Goal: Information Seeking & Learning: Learn about a topic

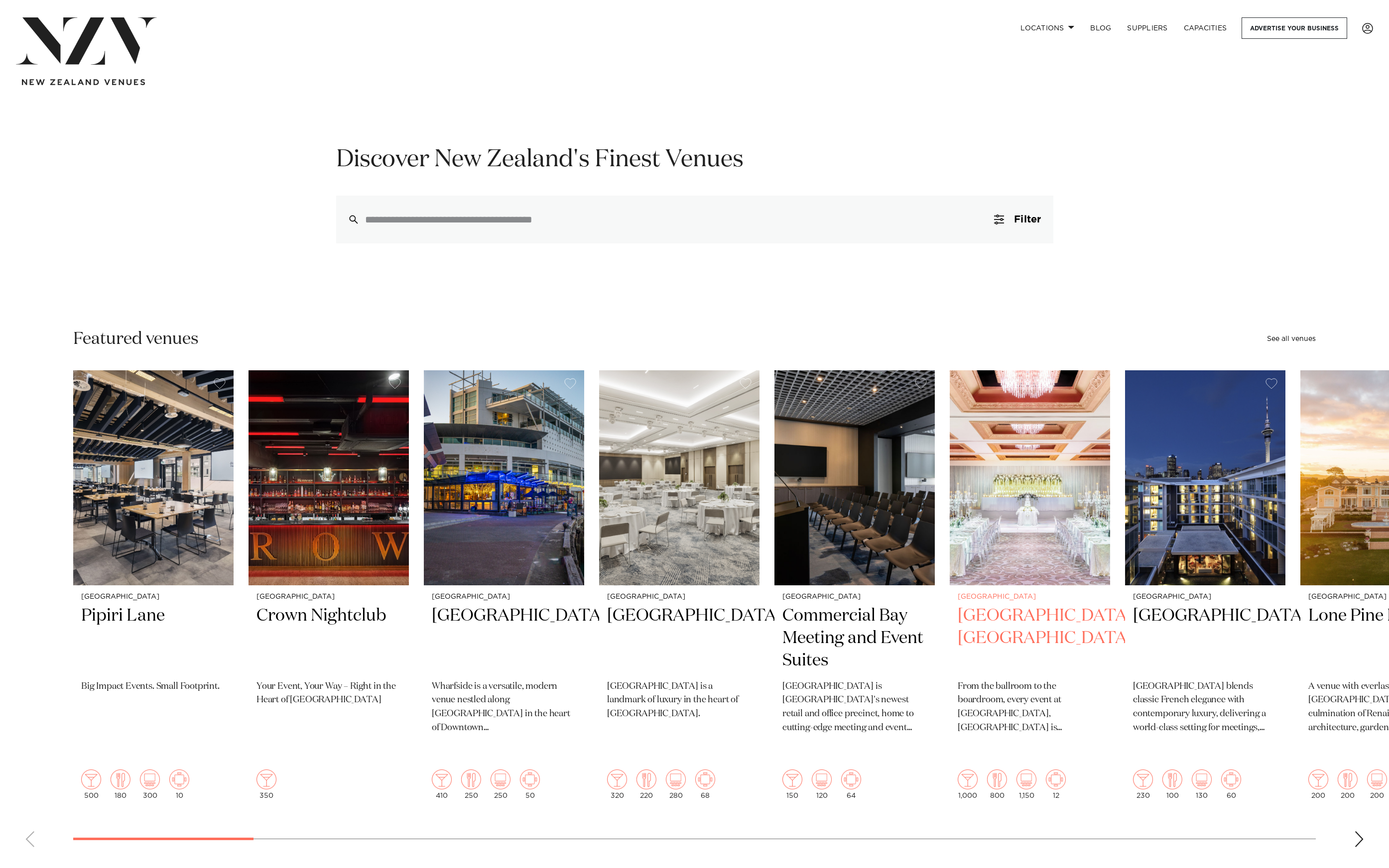
click at [950, 514] on img "6 / 49" at bounding box center [1030, 477] width 161 height 215
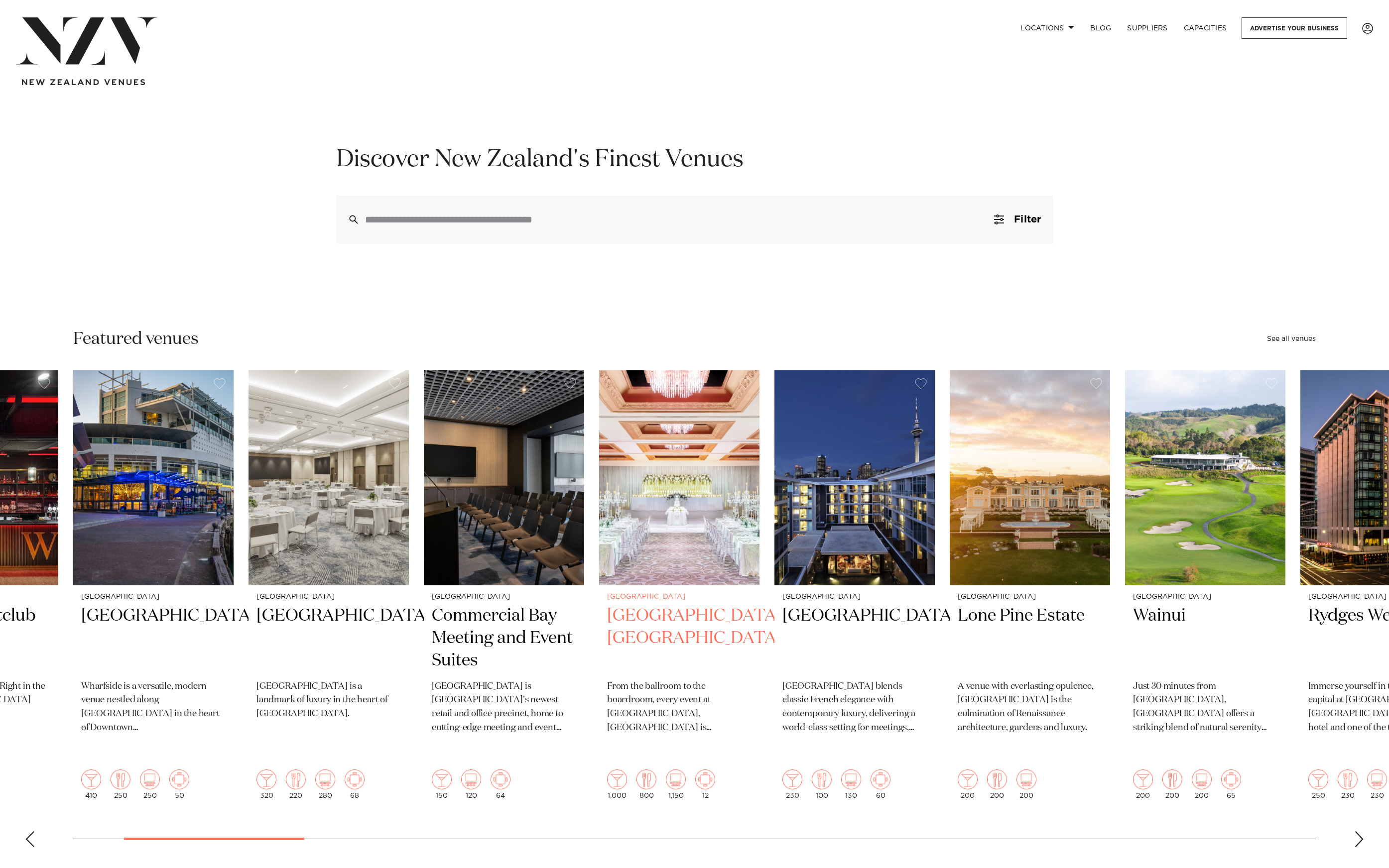
drag, startPoint x: 1051, startPoint y: 450, endPoint x: 356, endPoint y: 498, distance: 696.7
click at [599, 498] on img "6 / 49" at bounding box center [679, 477] width 161 height 215
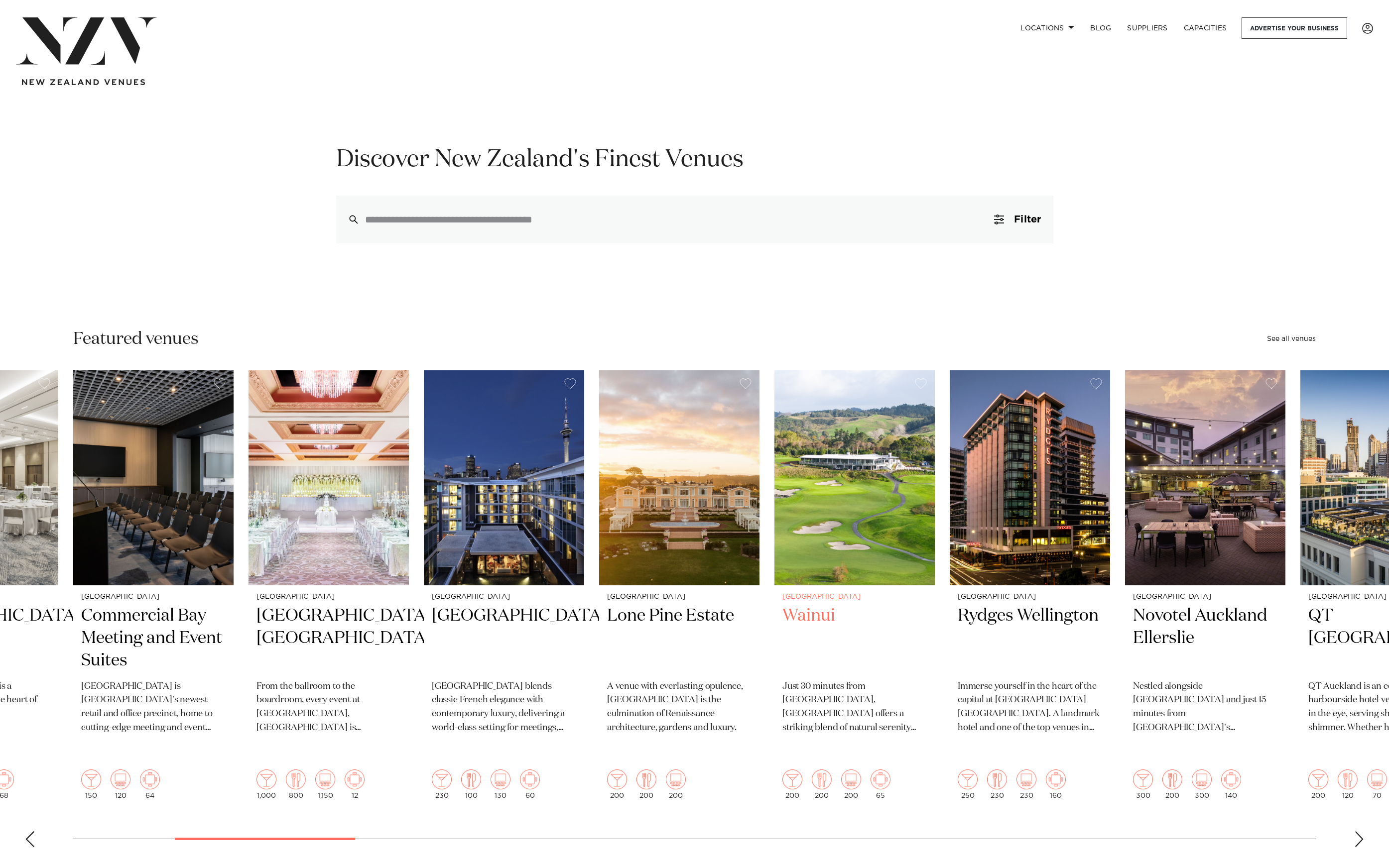
click at [774, 473] on img "9 / 49" at bounding box center [854, 477] width 161 height 215
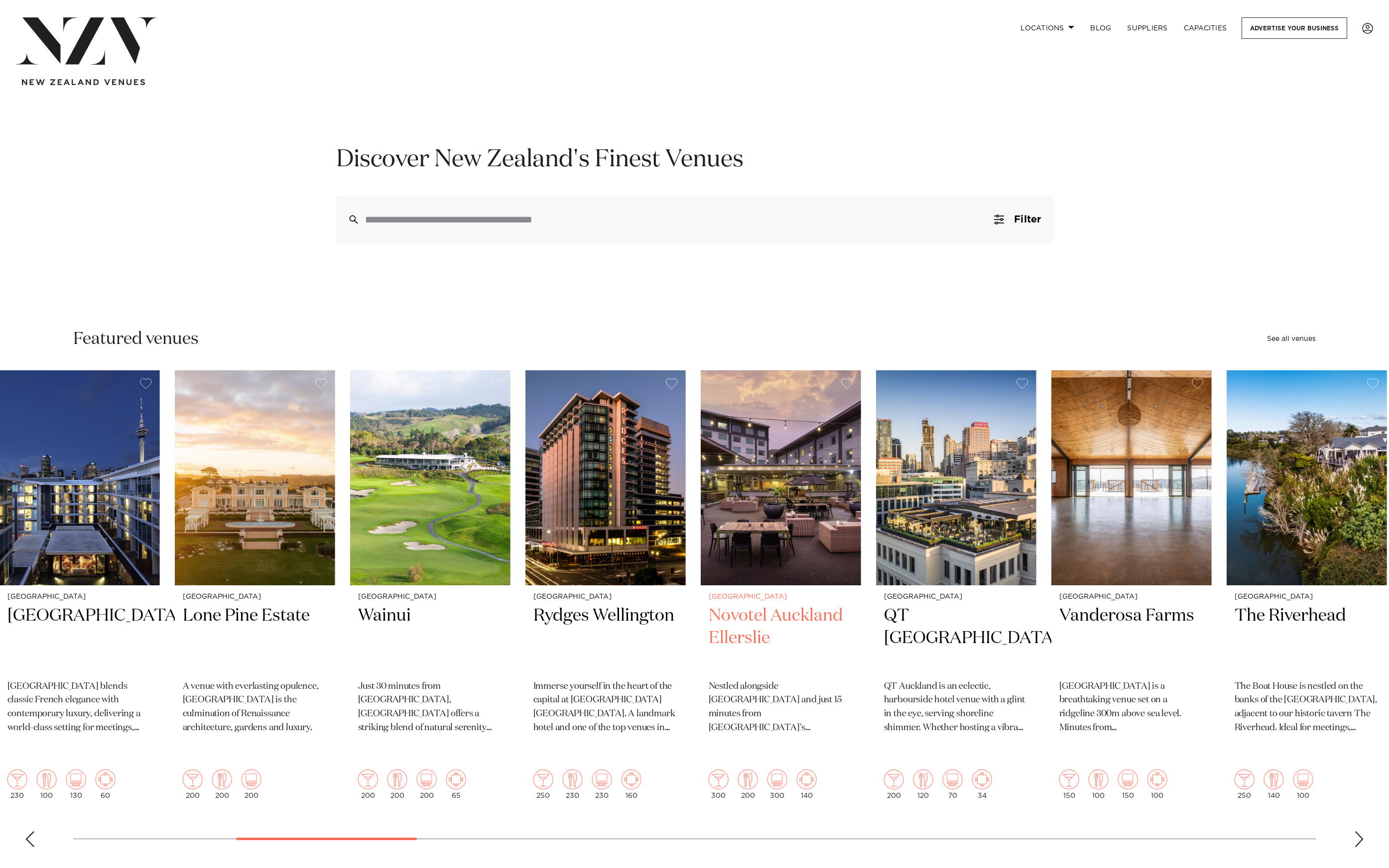
click at [700, 536] on img "11 / 49" at bounding box center [780, 477] width 161 height 215
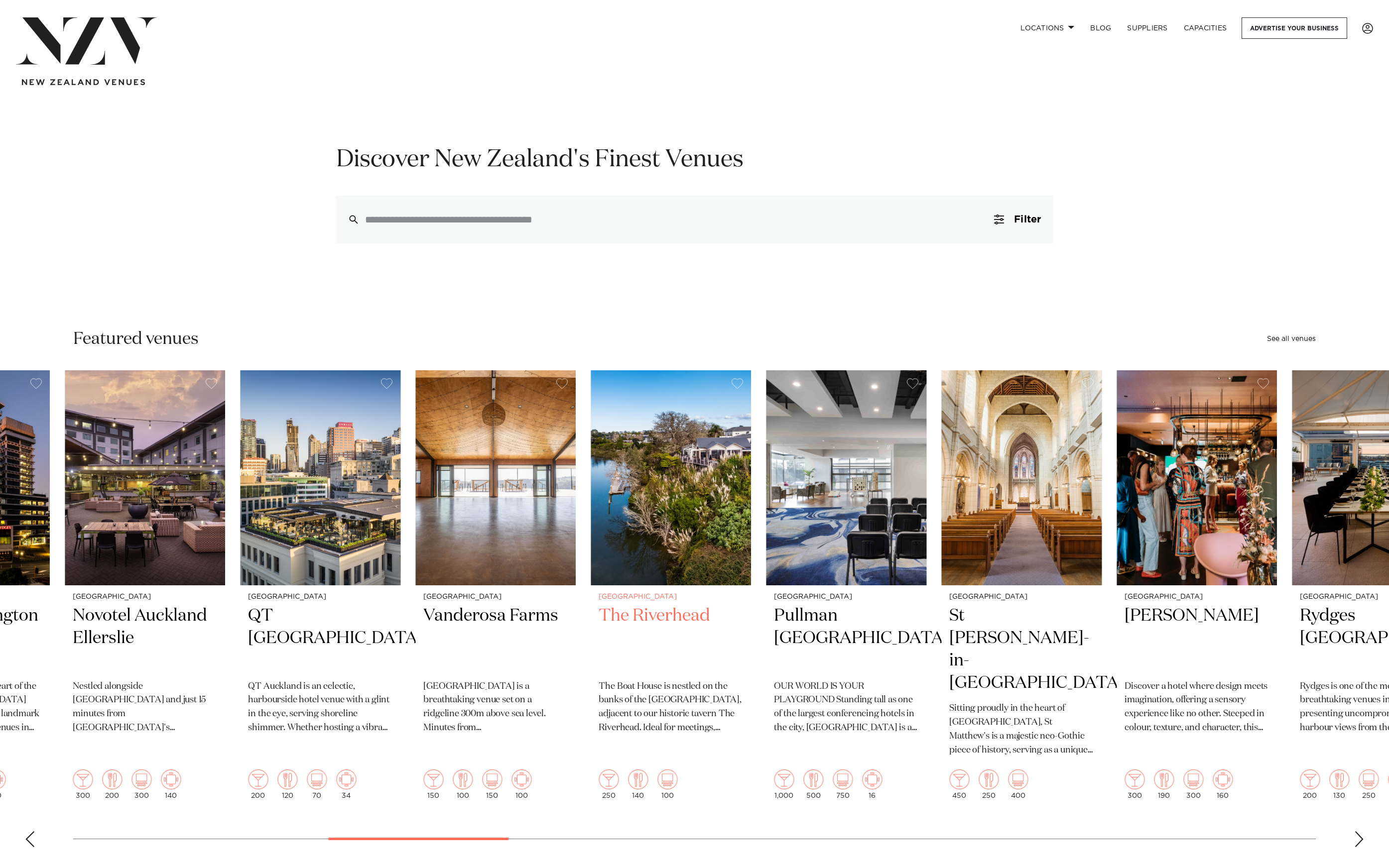
click at [534, 502] on img "13 / 49" at bounding box center [495, 477] width 161 height 215
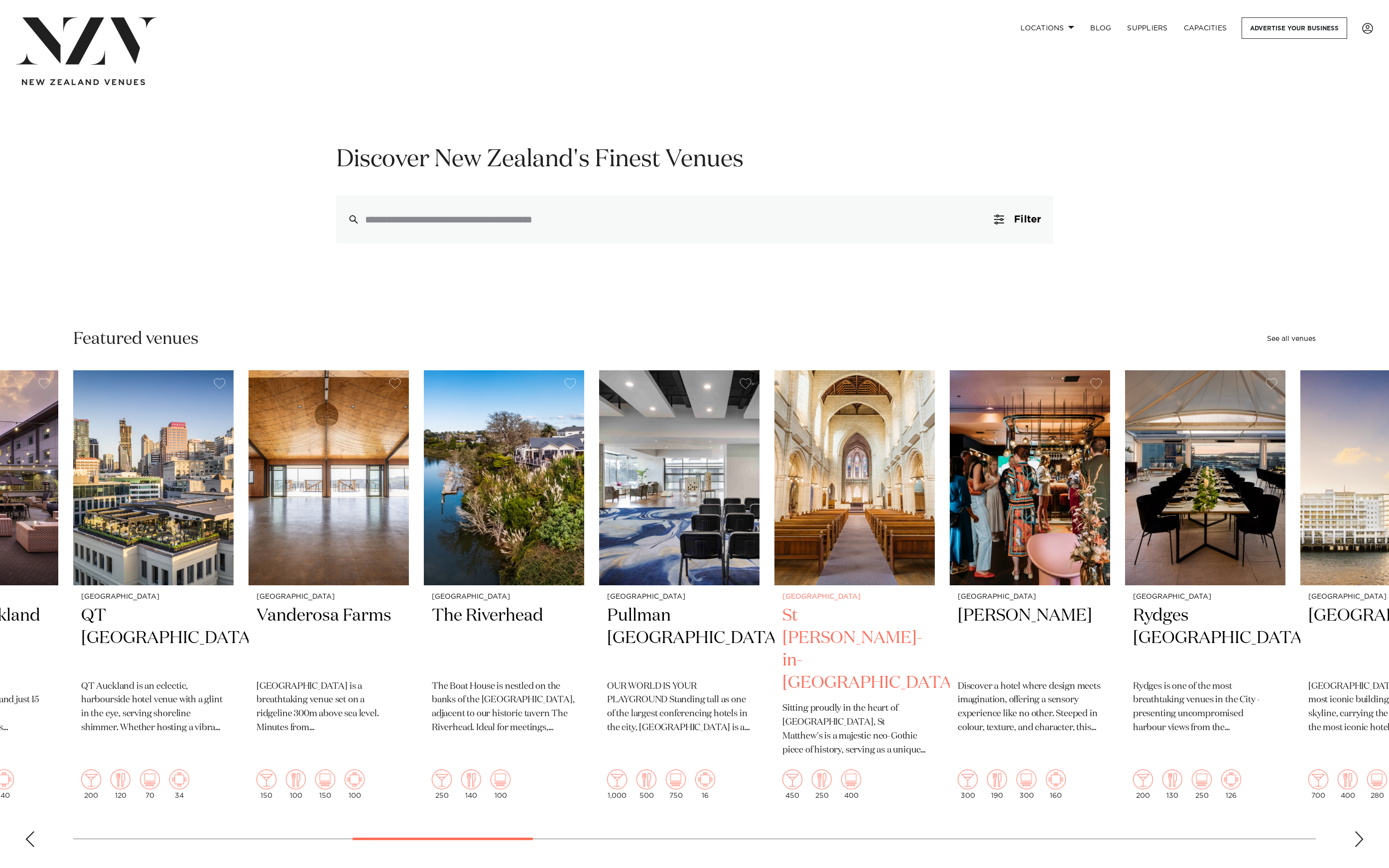
click at [774, 517] on img "16 / 49" at bounding box center [854, 477] width 161 height 215
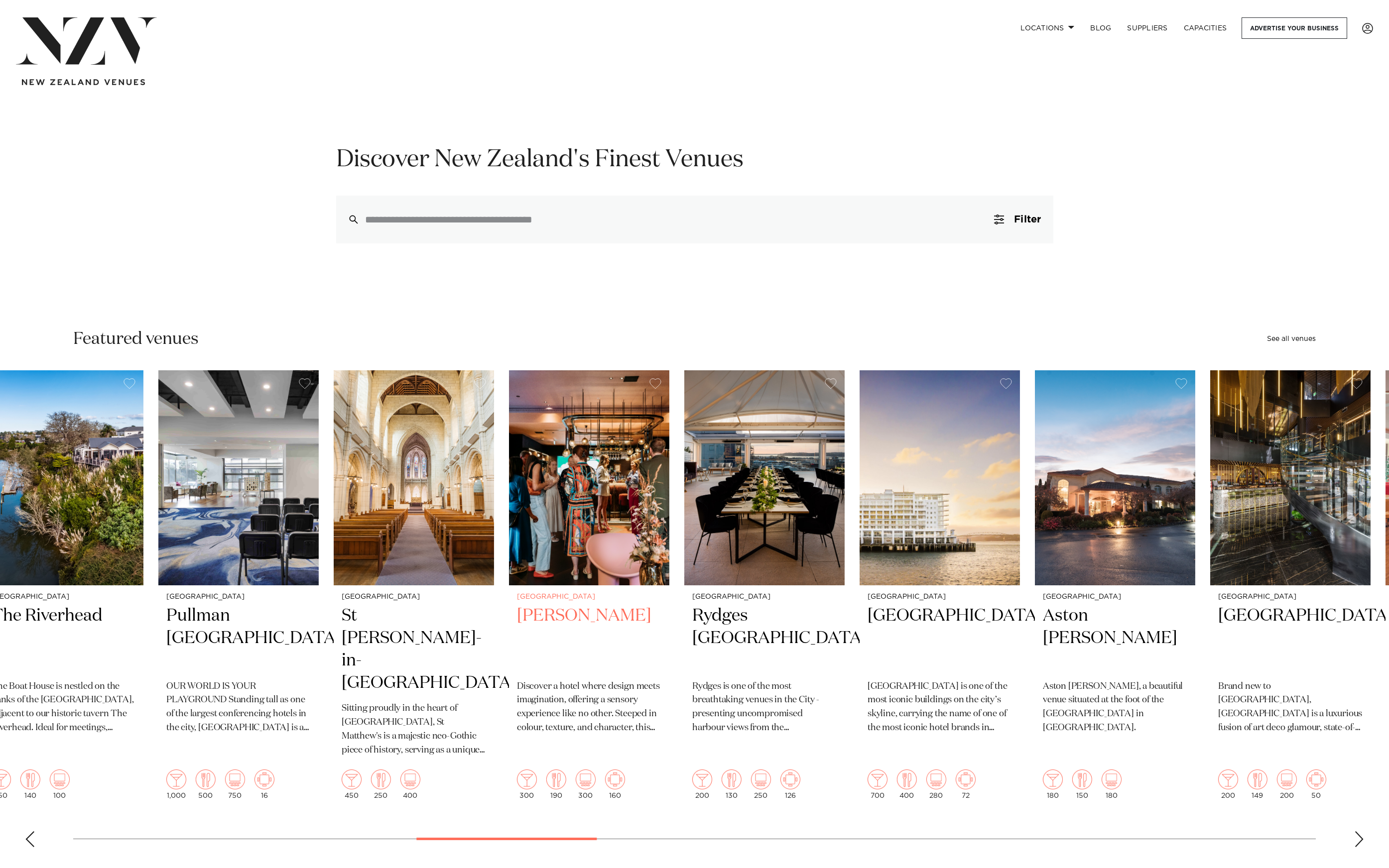
click at [508, 511] on img "17 / 49" at bounding box center [588, 477] width 161 height 215
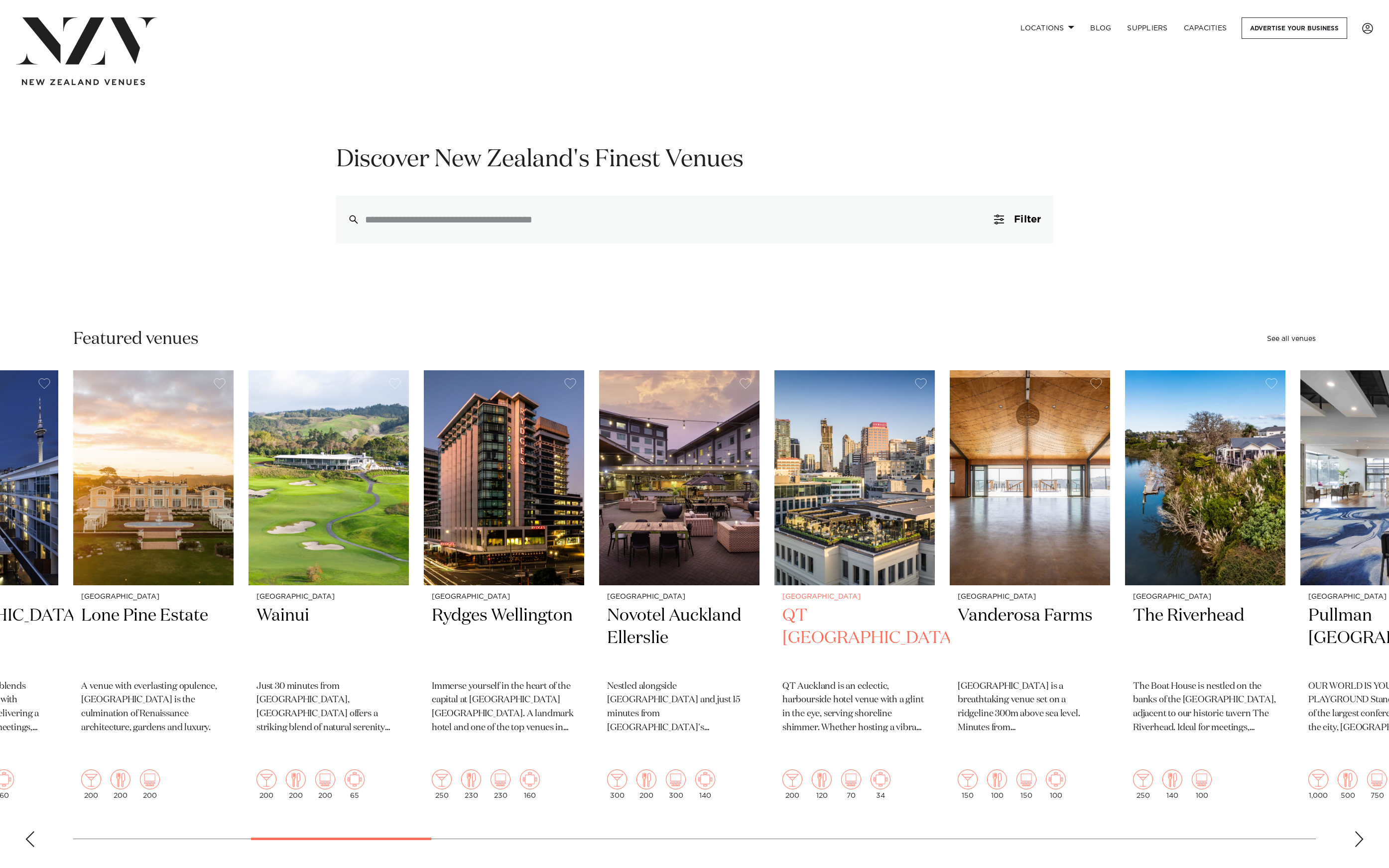
click at [774, 472] on img "12 / 49" at bounding box center [854, 477] width 161 height 215
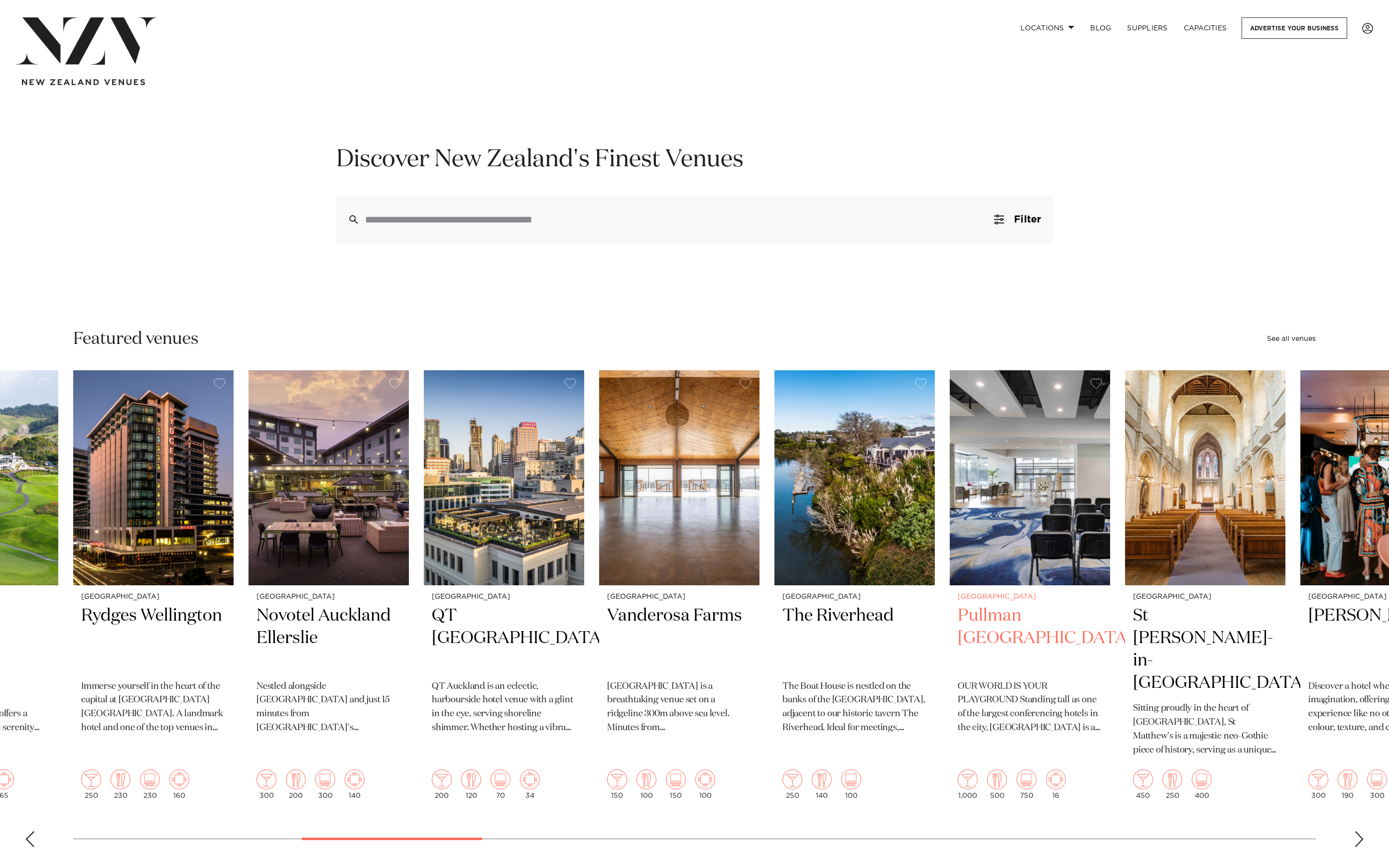
click at [950, 485] on img "15 / 49" at bounding box center [1030, 477] width 161 height 215
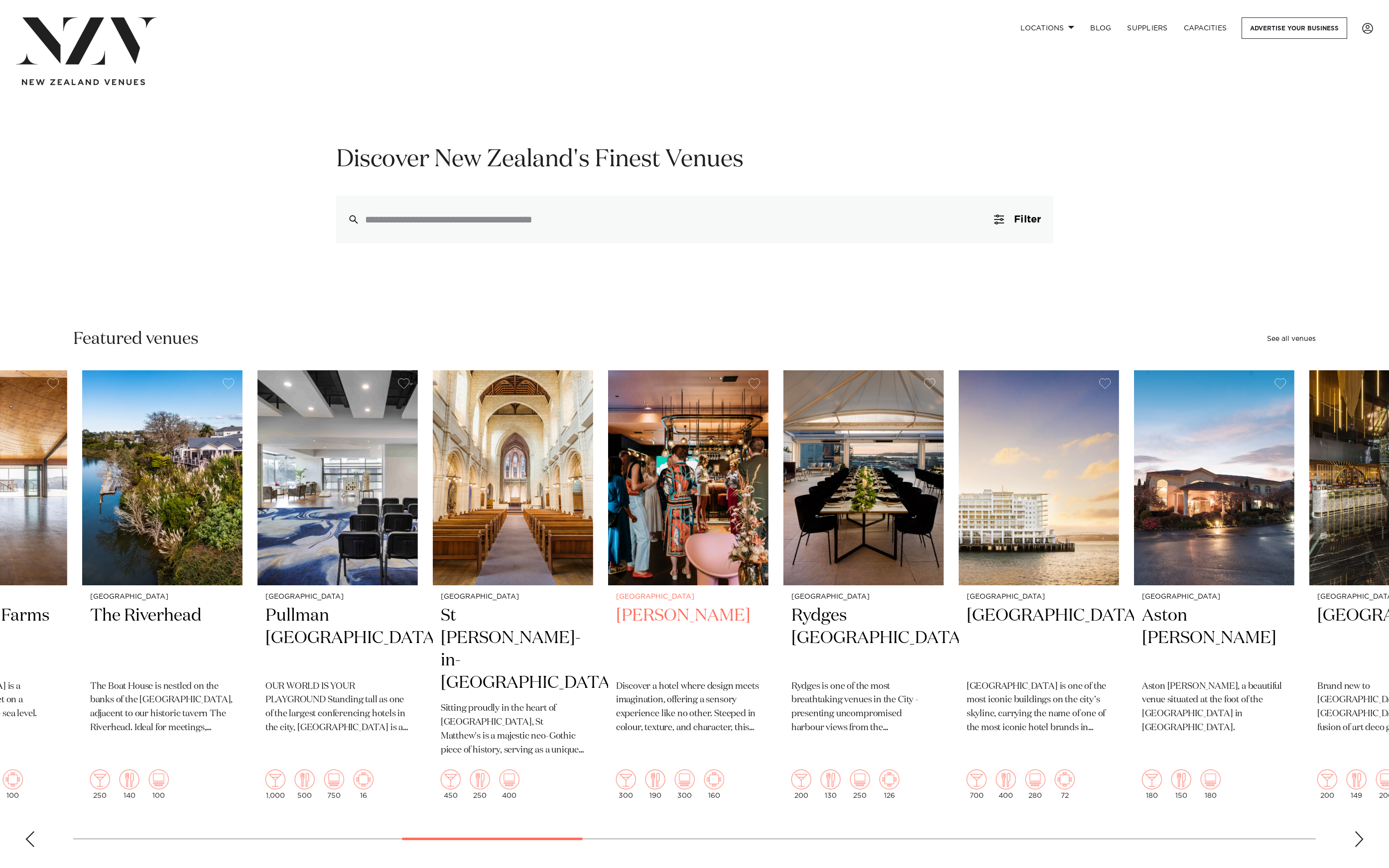
click at [685, 517] on img "17 / 49" at bounding box center [688, 477] width 161 height 215
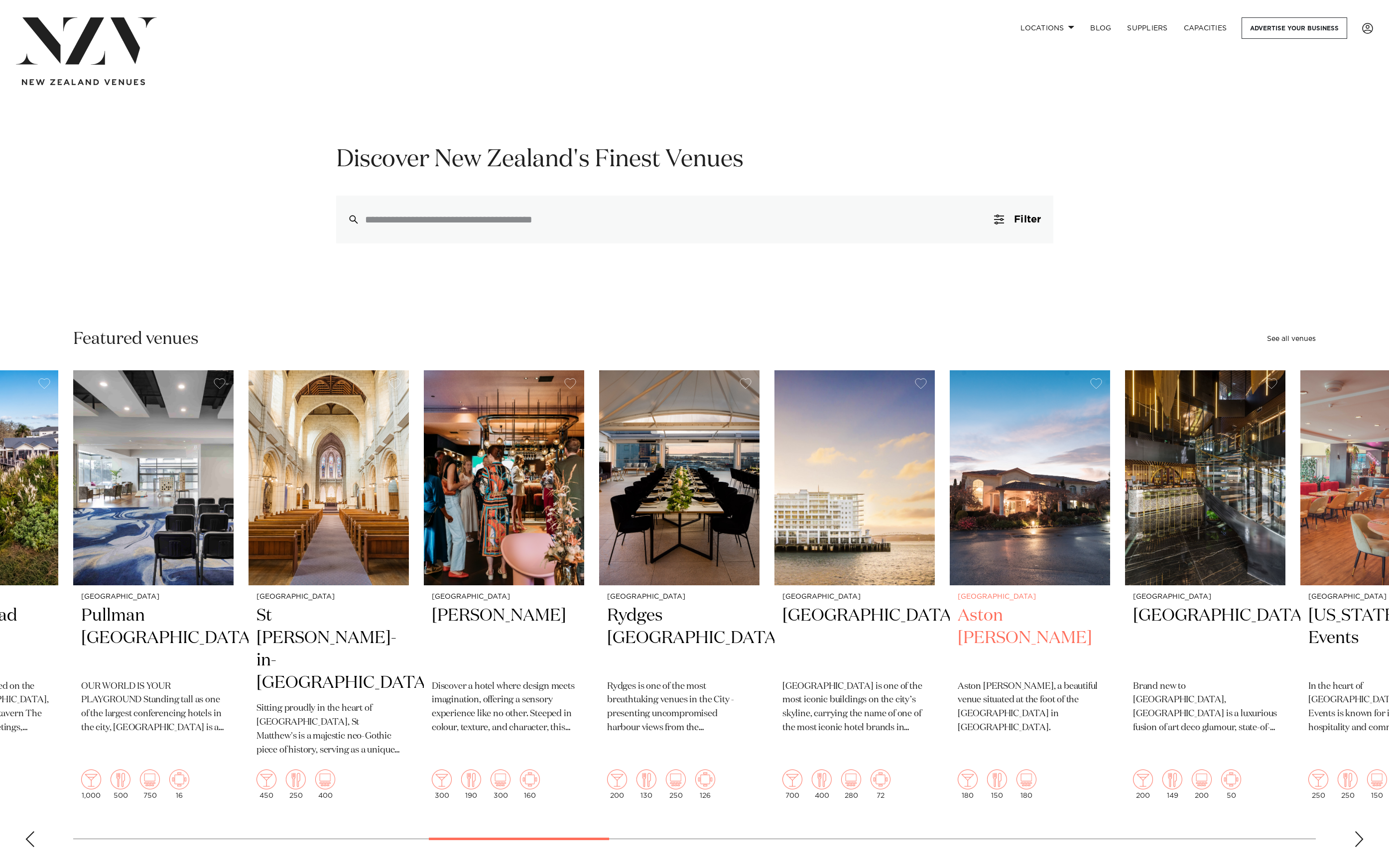
click at [950, 508] on img "20 / 49" at bounding box center [1030, 477] width 161 height 215
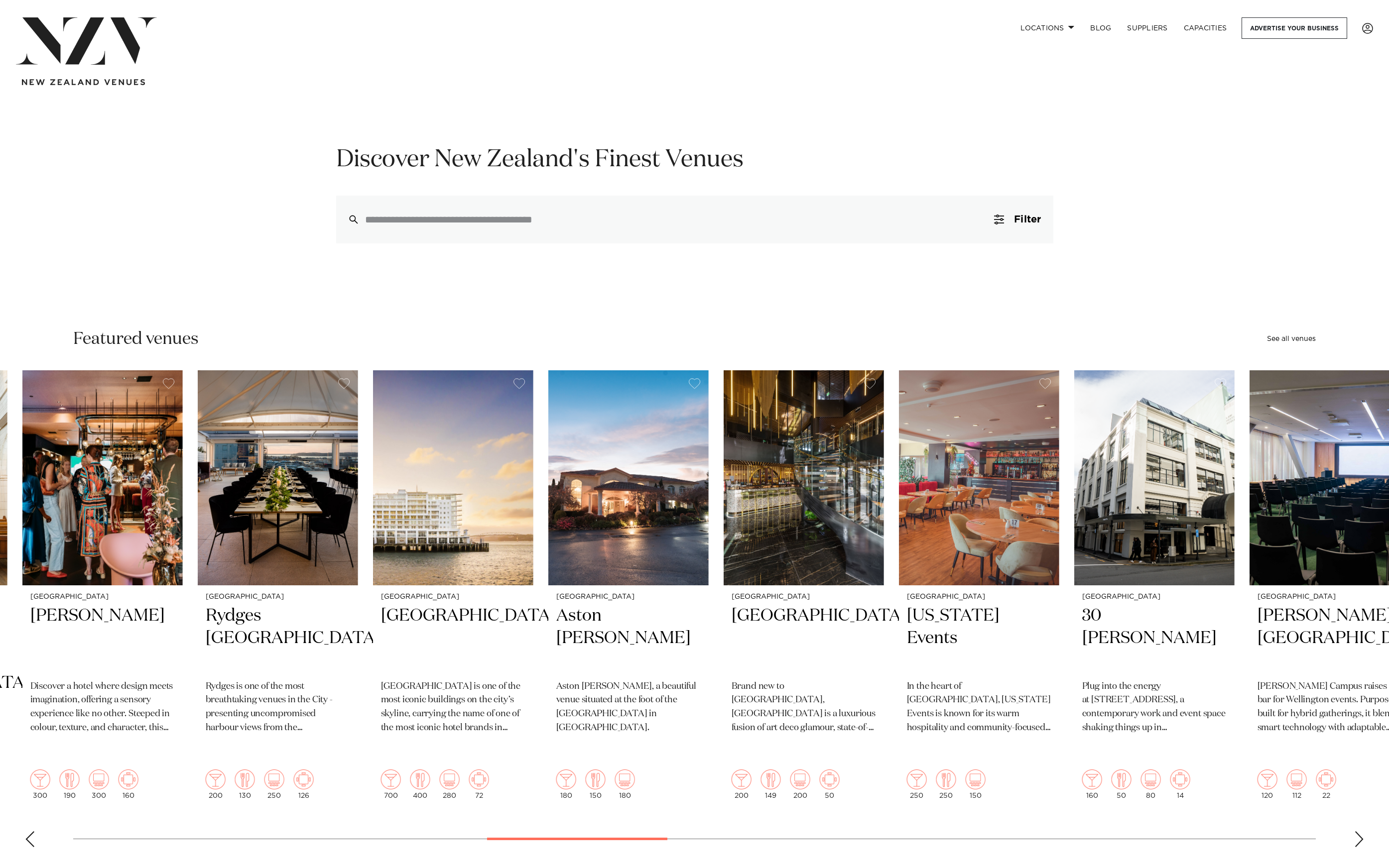
click at [529, 464] on swiper-container "Auckland [GEOGRAPHIC_DATA] Big Impact Events. Small Footprint. 500 180 300 10 A…" at bounding box center [694, 613] width 1389 height 485
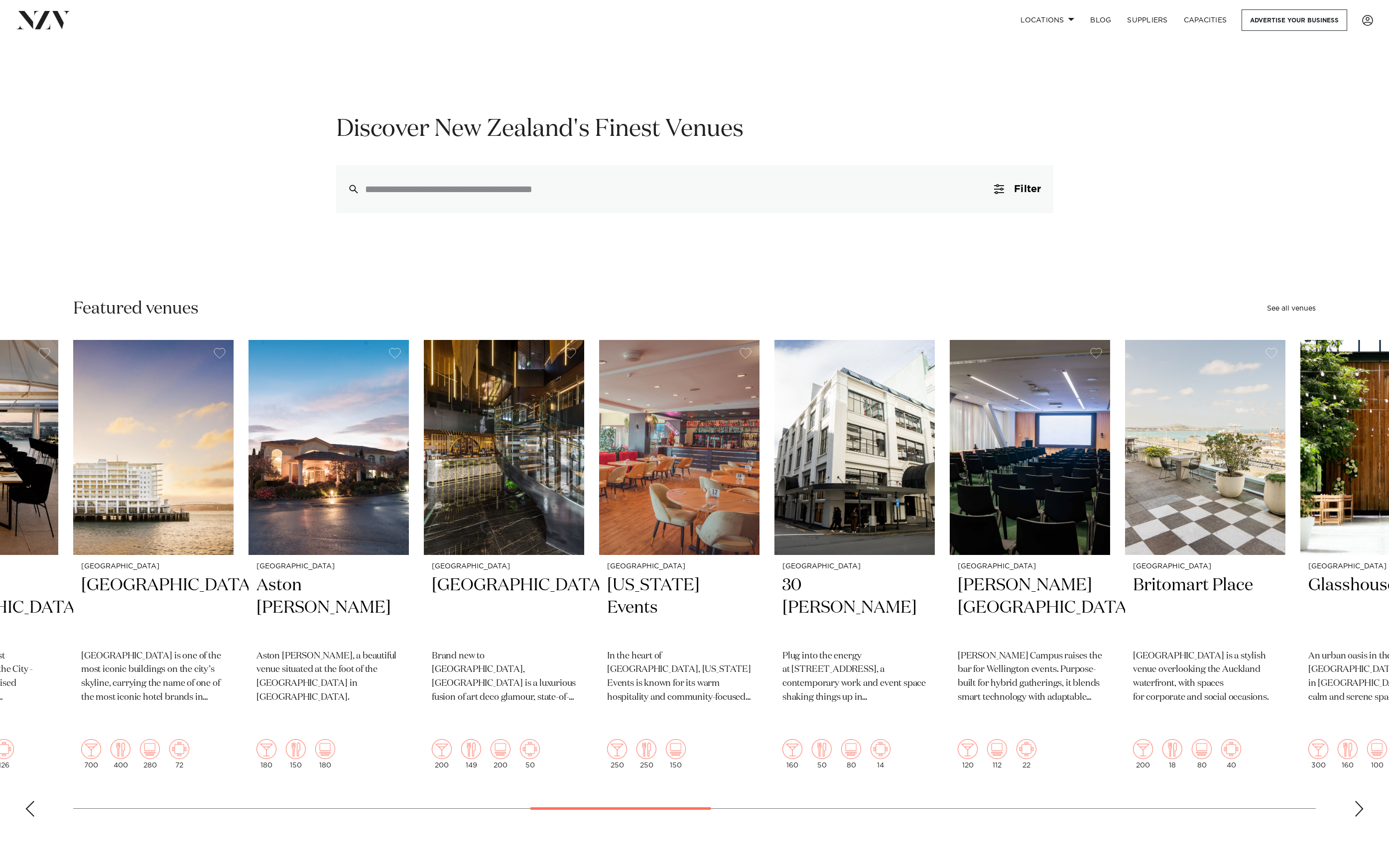
scroll to position [52, 0]
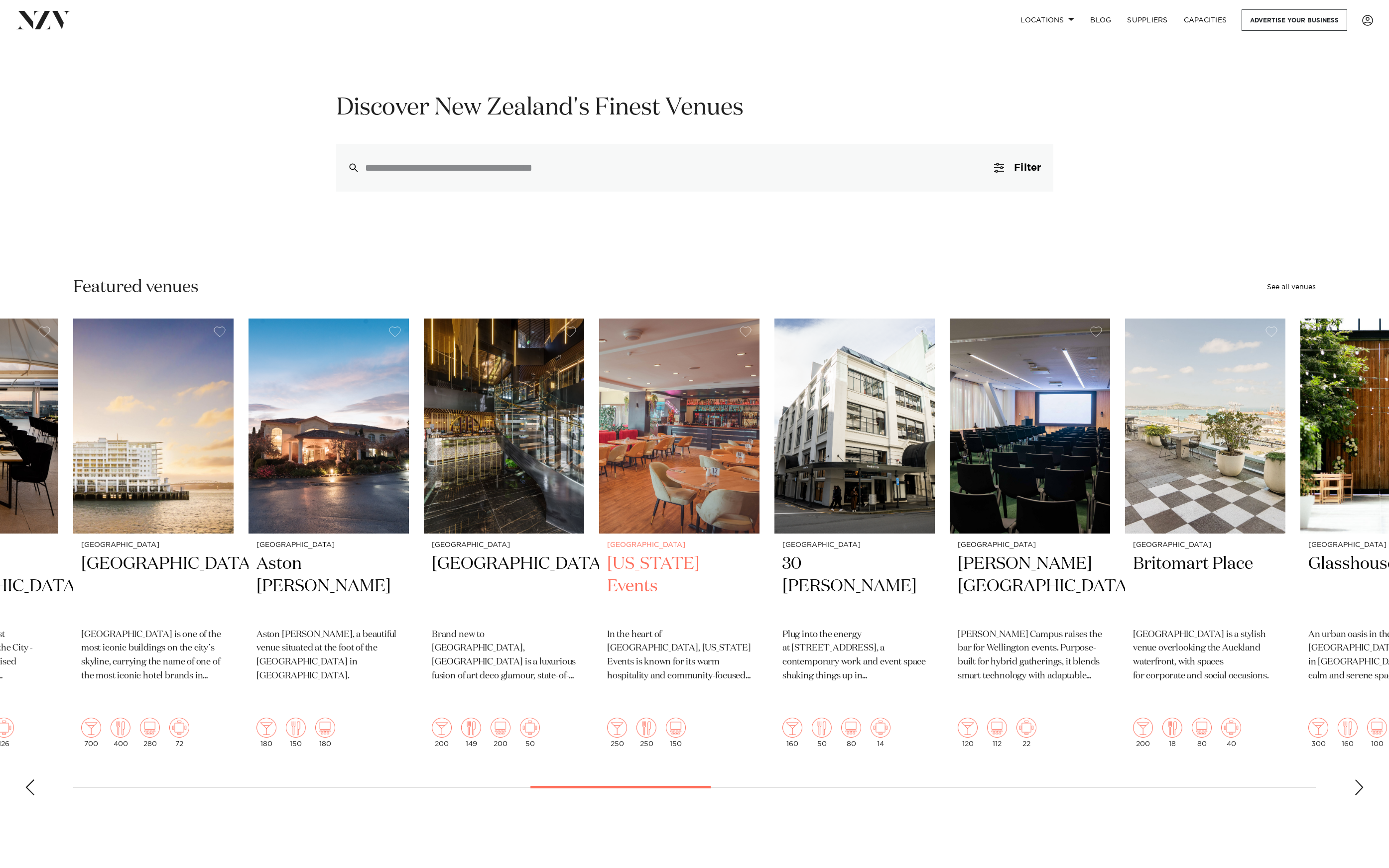
drag, startPoint x: 481, startPoint y: 466, endPoint x: 419, endPoint y: 403, distance: 88.4
click at [599, 403] on img "22 / 49" at bounding box center [679, 426] width 161 height 215
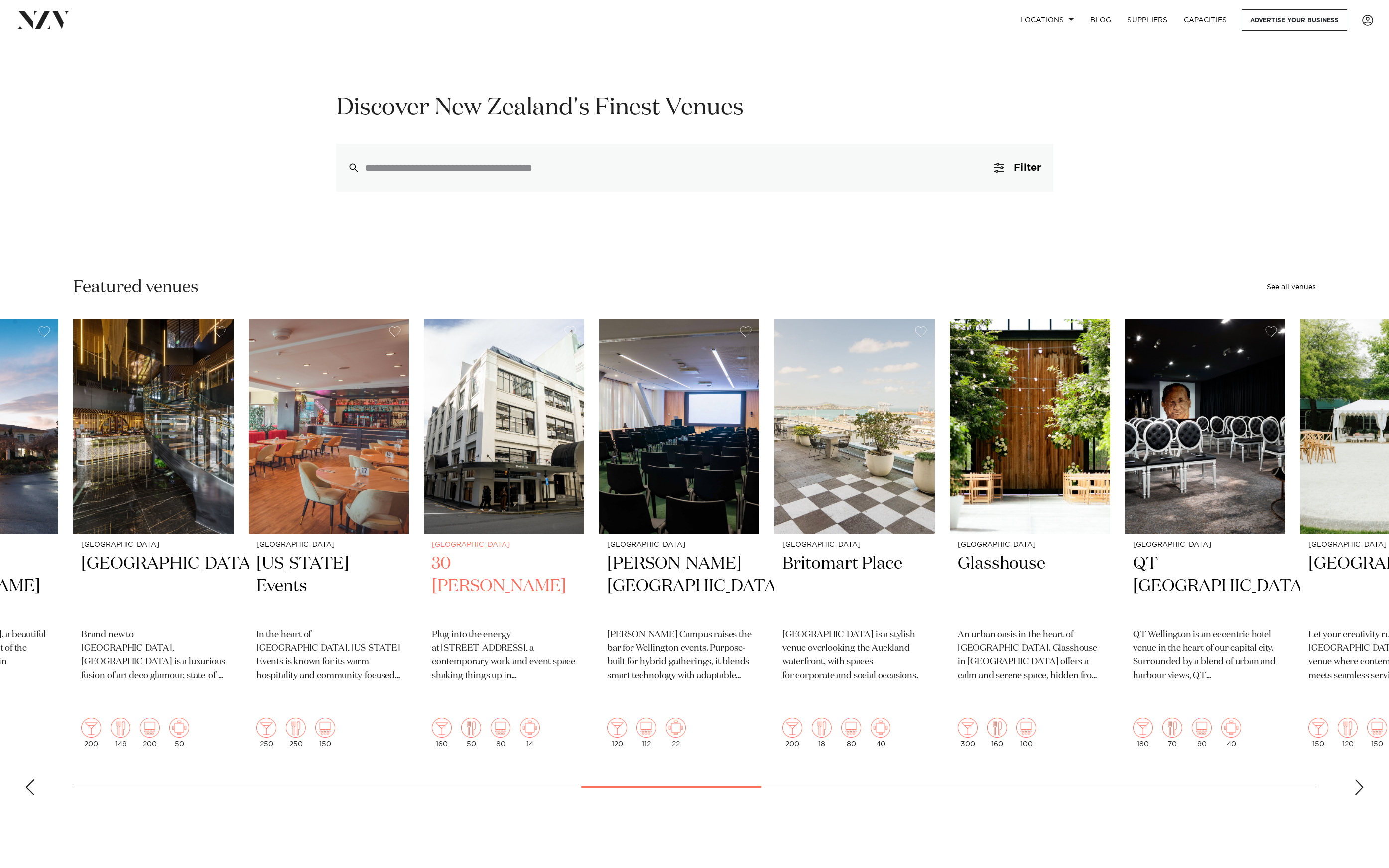
click at [423, 461] on swiper-container "Auckland [GEOGRAPHIC_DATA] Big Impact Events. Small Footprint. 500 180 300 10 A…" at bounding box center [694, 561] width 1389 height 485
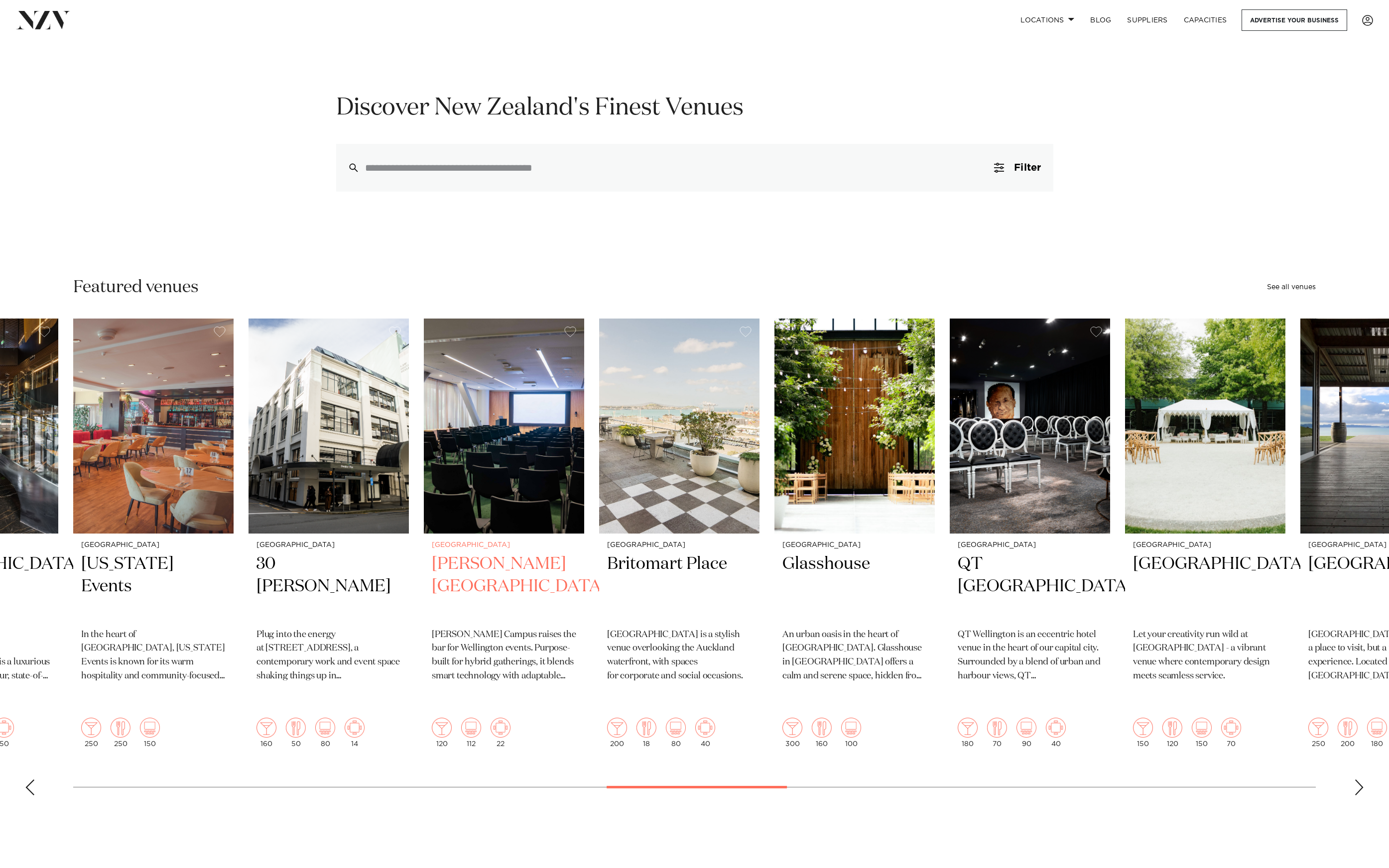
click at [424, 464] on img "24 / 49" at bounding box center [504, 426] width 161 height 215
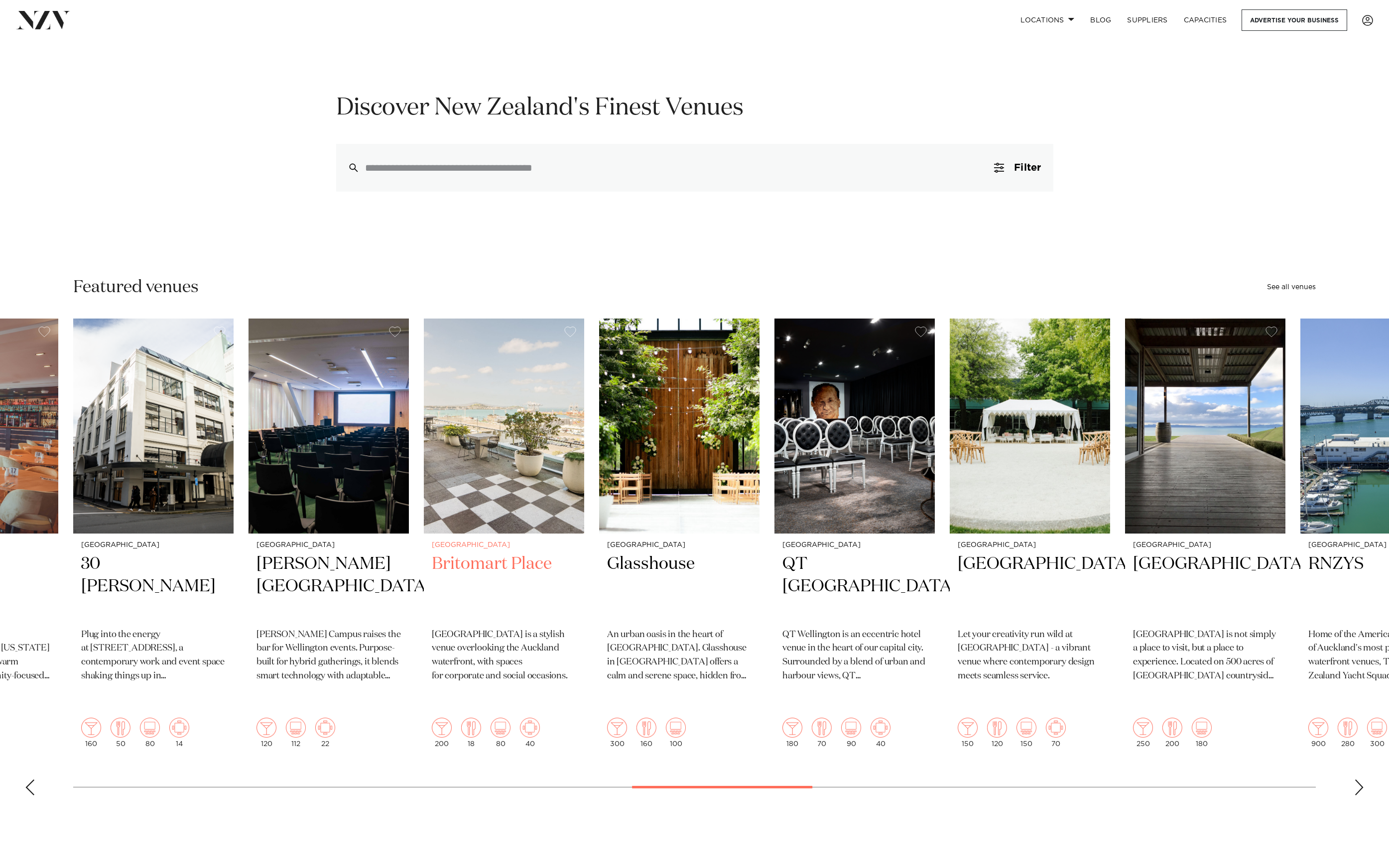
click at [424, 467] on img "25 / 49" at bounding box center [504, 426] width 161 height 215
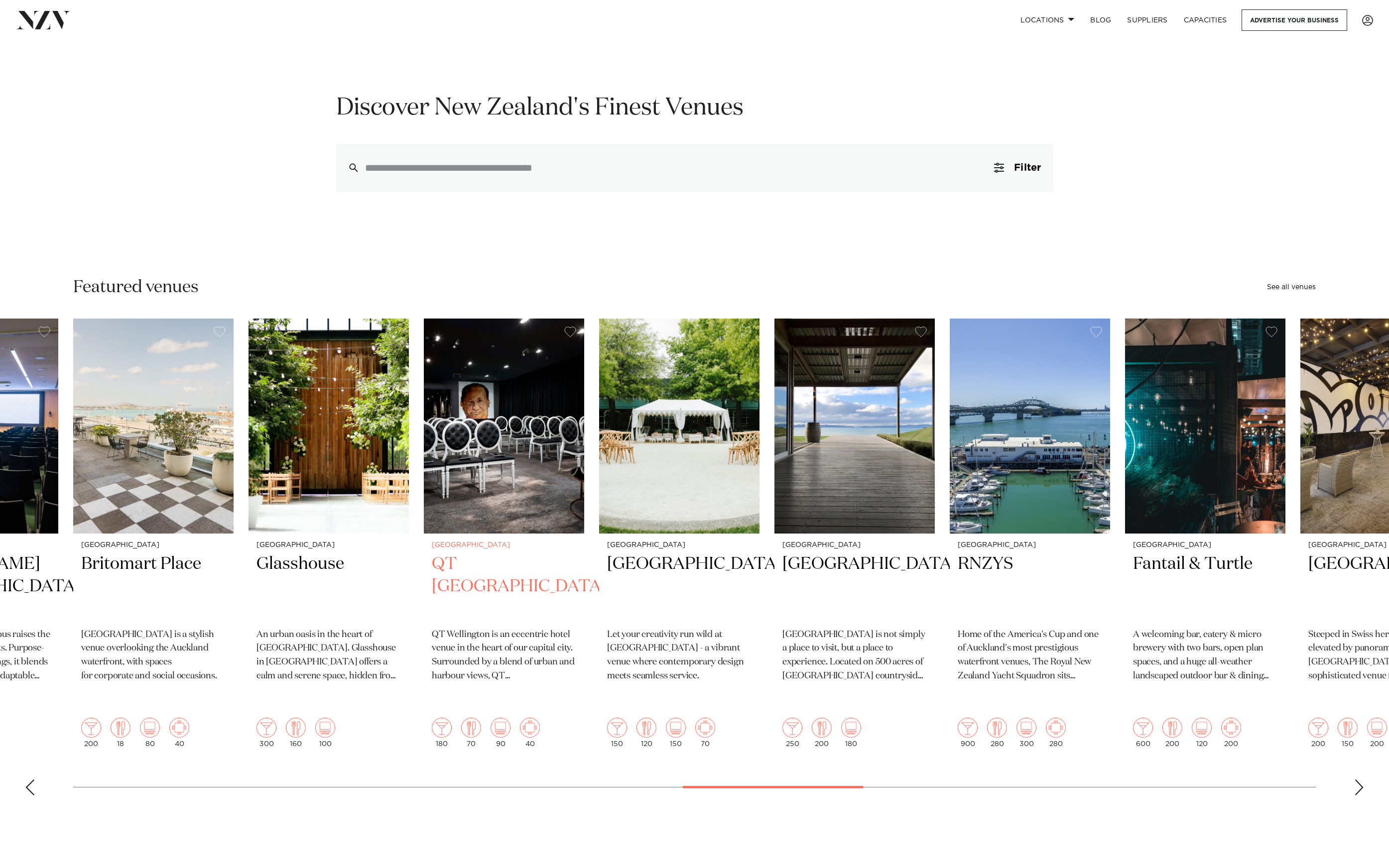
click at [424, 455] on img "27 / 49" at bounding box center [504, 426] width 161 height 215
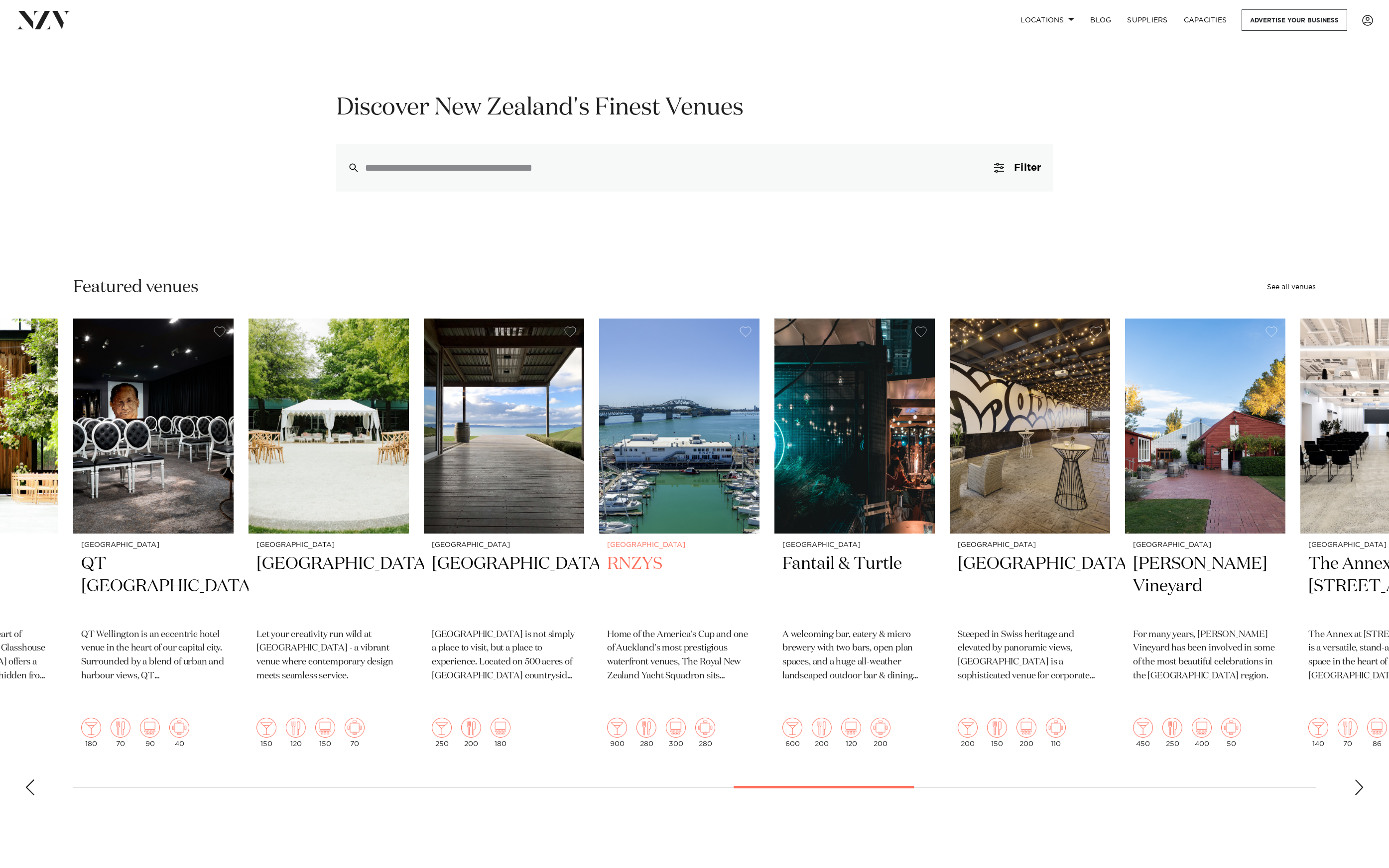
click at [599, 456] on img "30 / 49" at bounding box center [679, 426] width 161 height 215
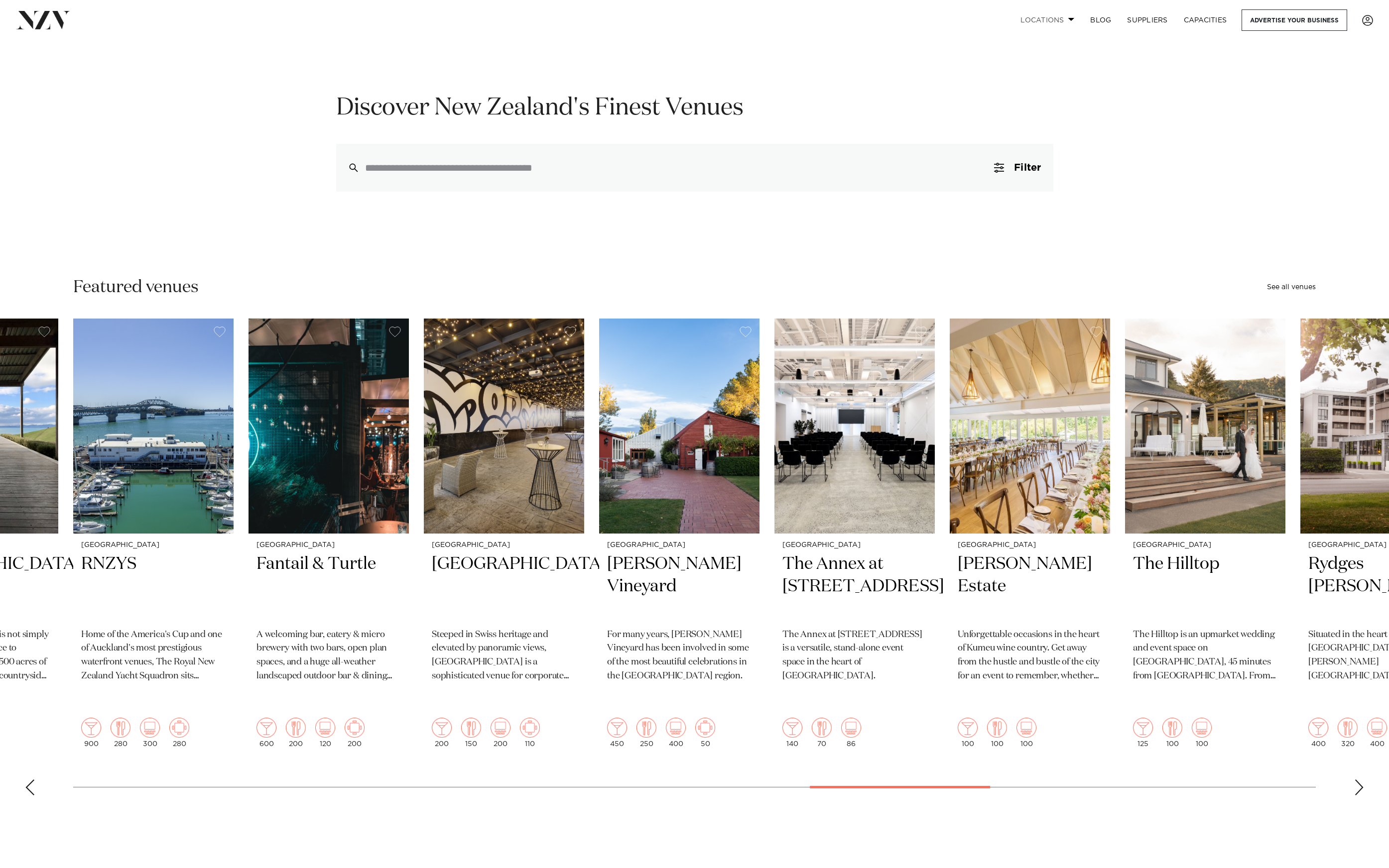
click at [1061, 16] on link "Locations" at bounding box center [1047, 20] width 70 height 21
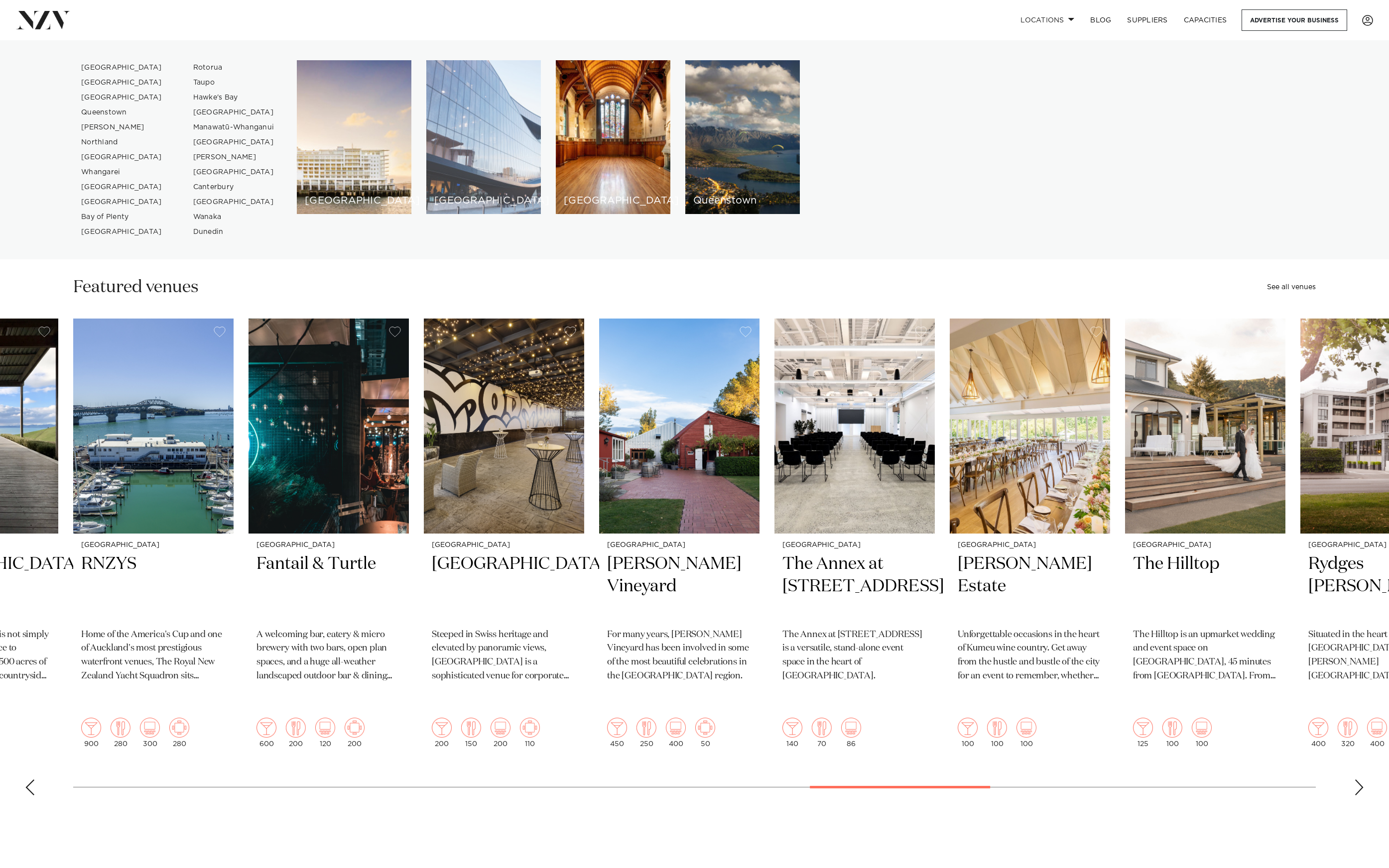
click at [497, 103] on div "[GEOGRAPHIC_DATA]" at bounding box center [484, 137] width 115 height 154
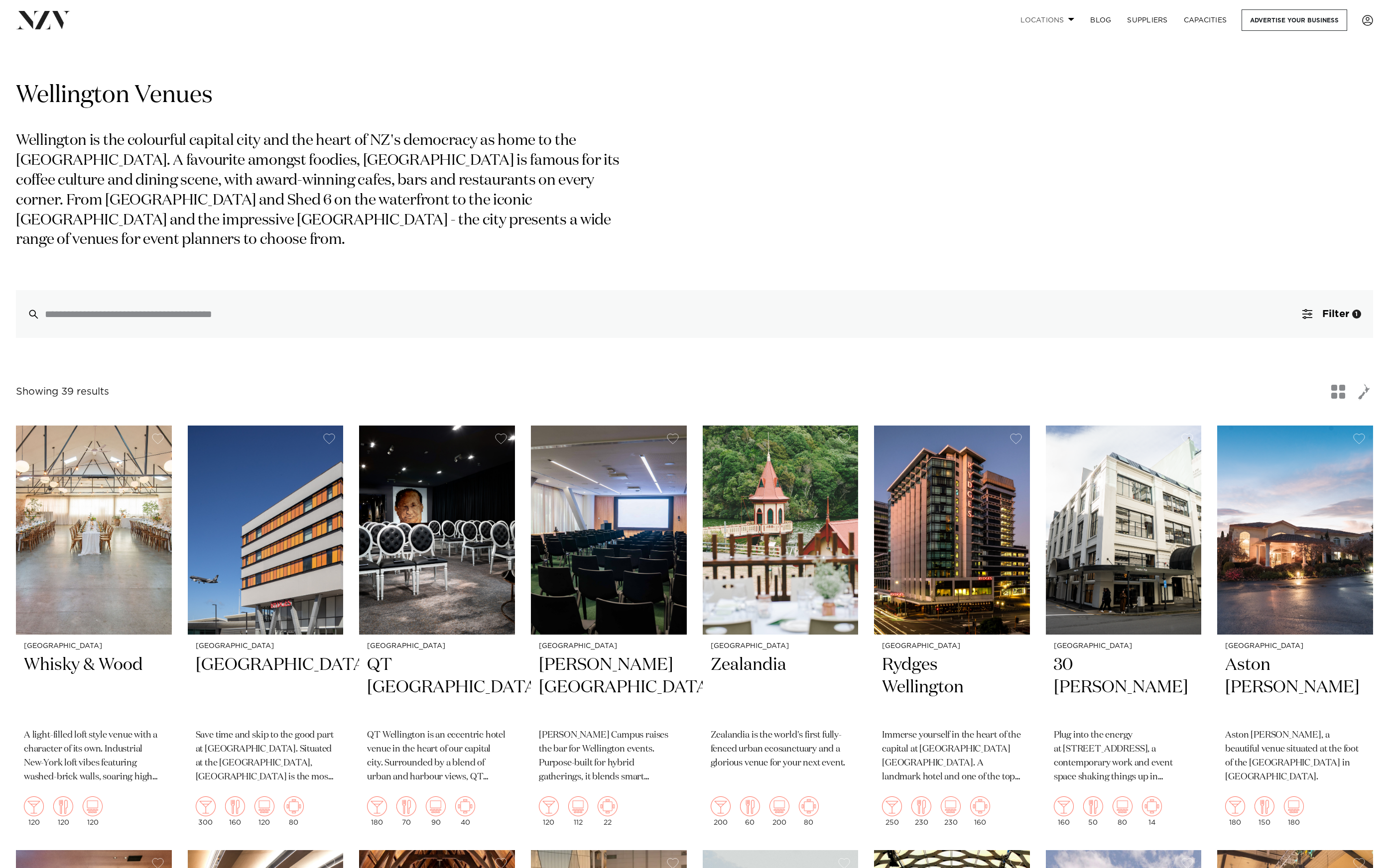
scroll to position [1, 0]
click at [1034, 14] on link "Locations" at bounding box center [1047, 20] width 70 height 21
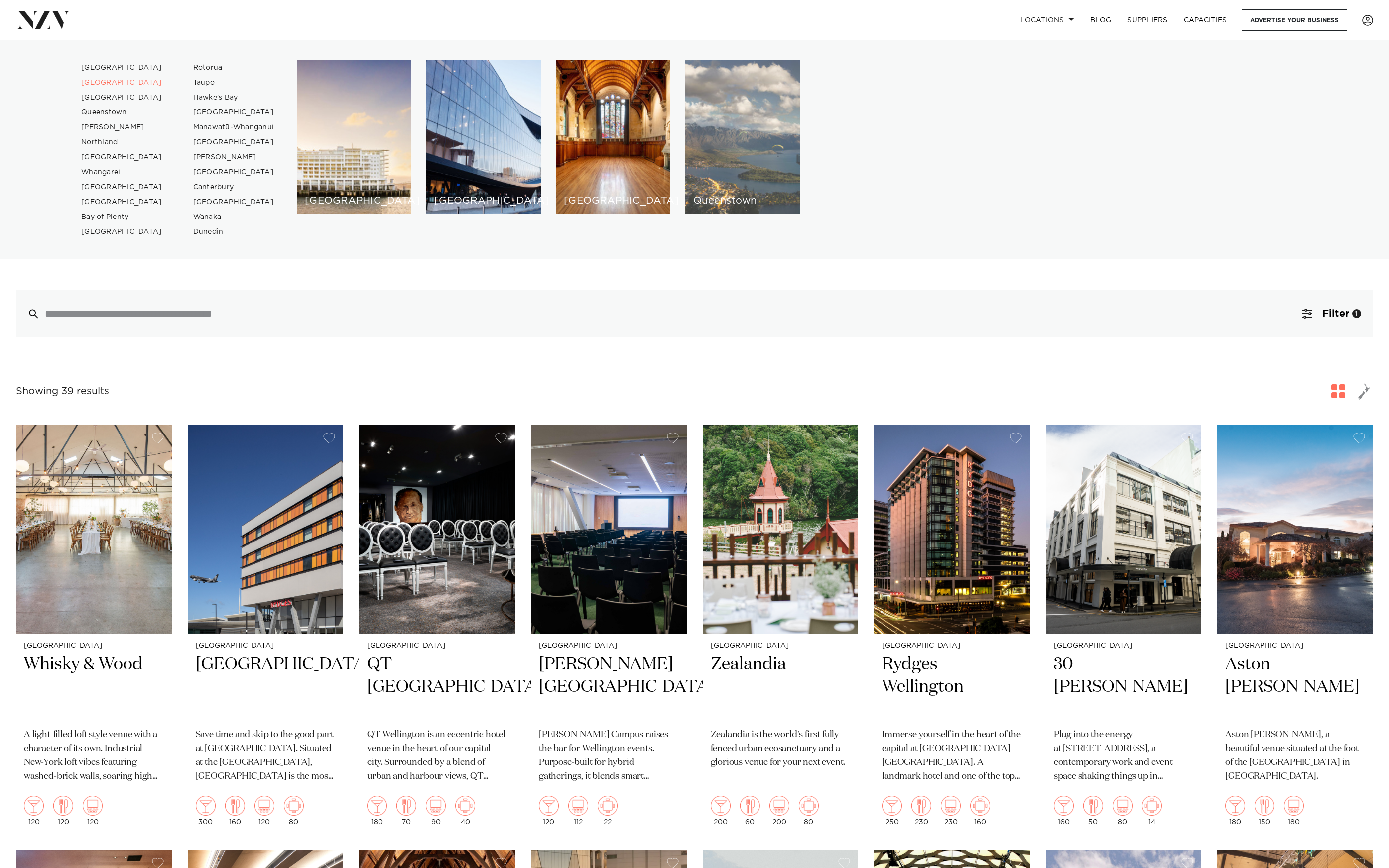
click at [758, 168] on div "Queenstown" at bounding box center [742, 137] width 115 height 154
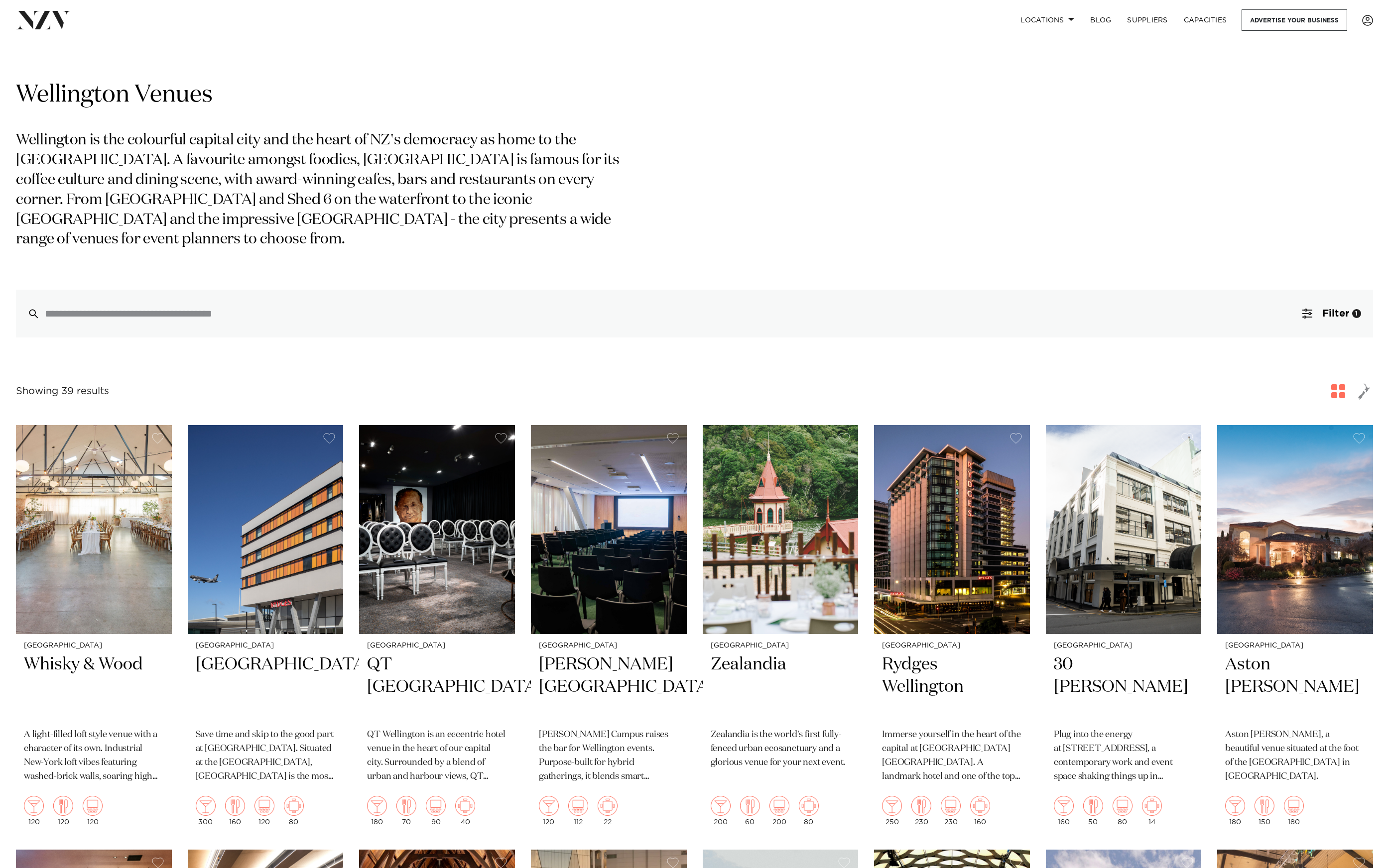
scroll to position [0, 0]
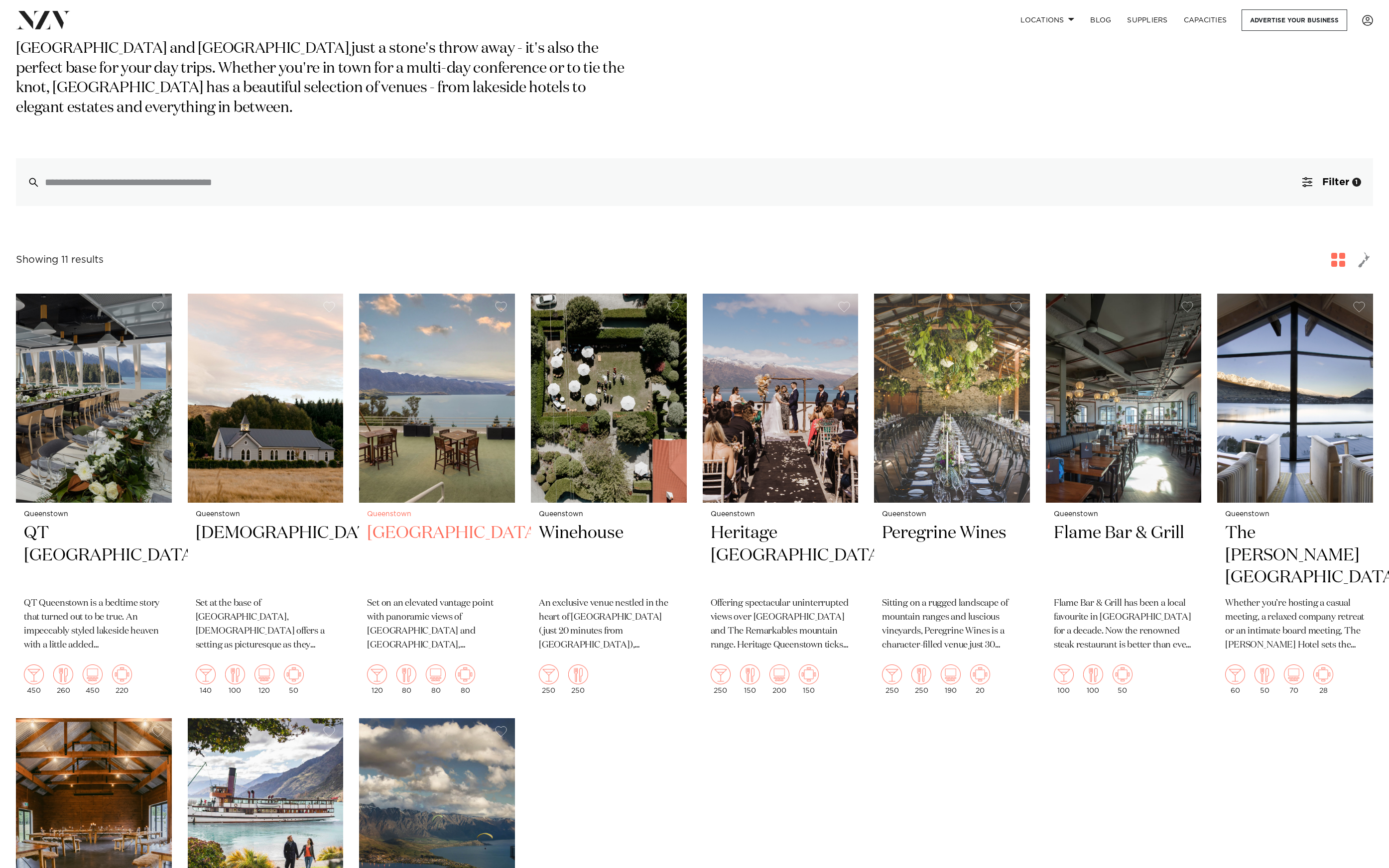
scroll to position [215, 0]
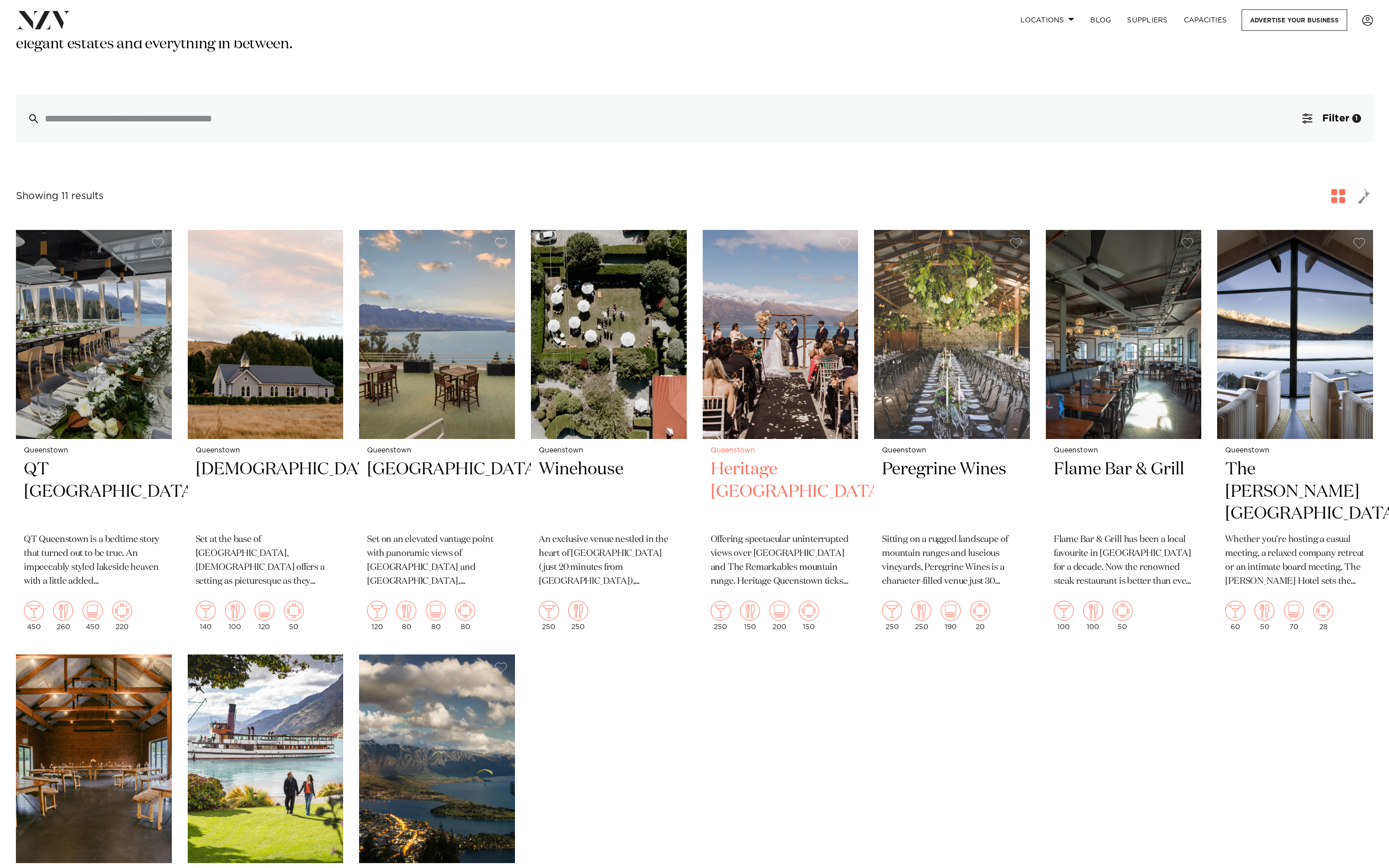
click at [761, 347] on img at bounding box center [780, 334] width 156 height 208
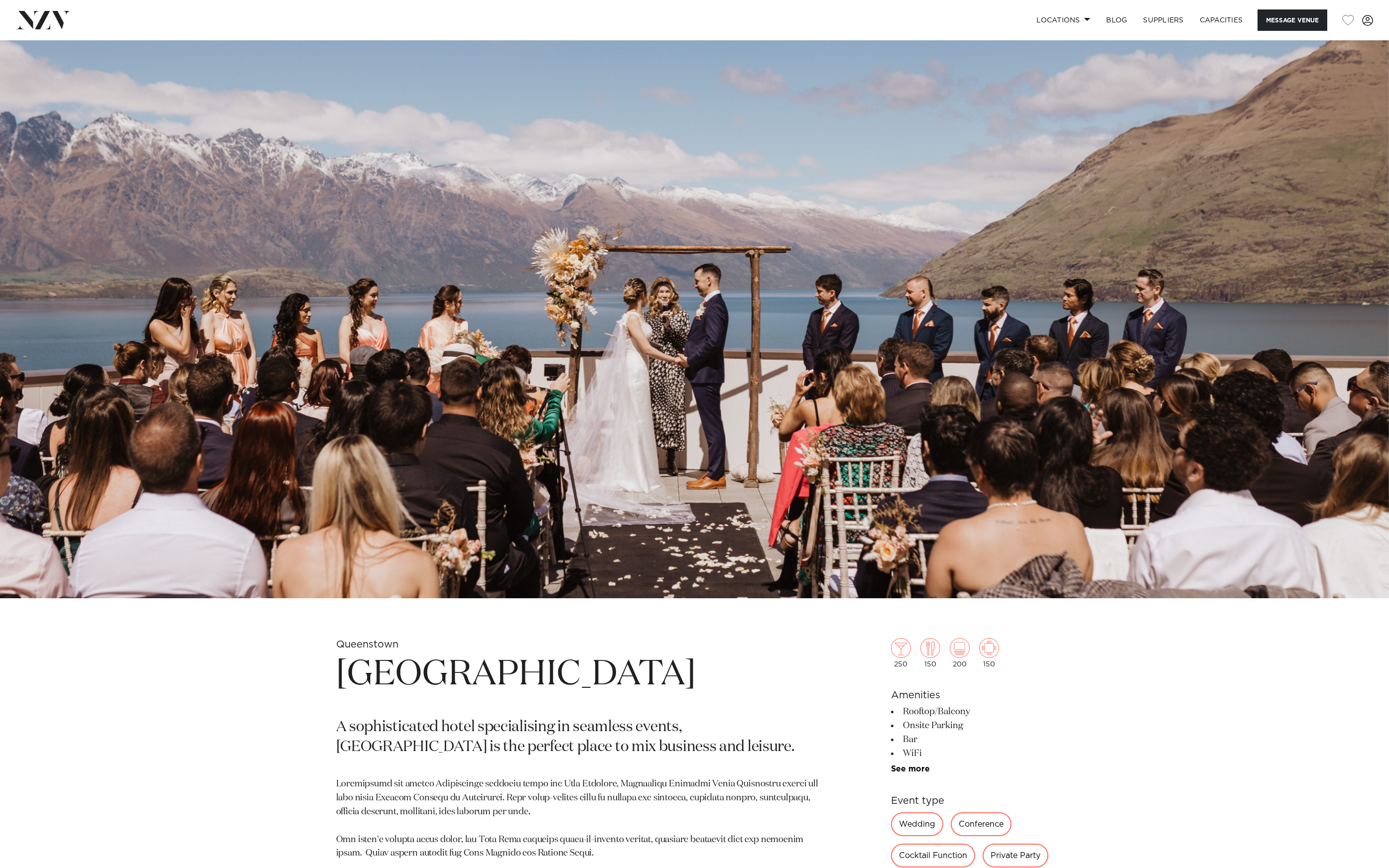
scroll to position [187, 0]
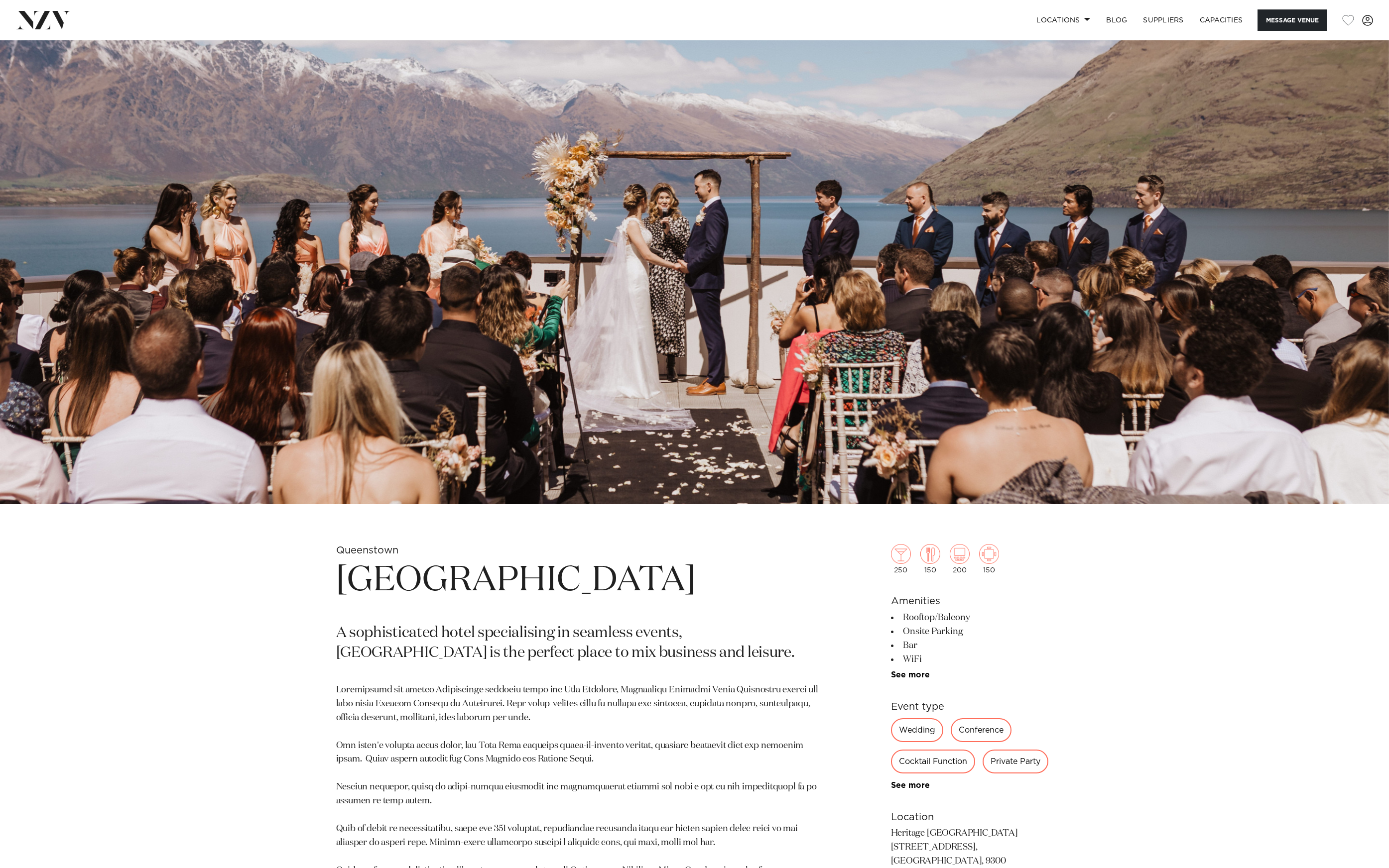
drag, startPoint x: 601, startPoint y: 637, endPoint x: 361, endPoint y: 553, distance: 254.3
click at [318, 580] on div "Queenstown Rendezvous Heritage Hotel Queenstown A sophisticated hotel specialis…" at bounding box center [694, 826] width 847 height 564
copy h1 "Rendezvous Heritage Hotel Queenstown"
